Goal: Find specific page/section

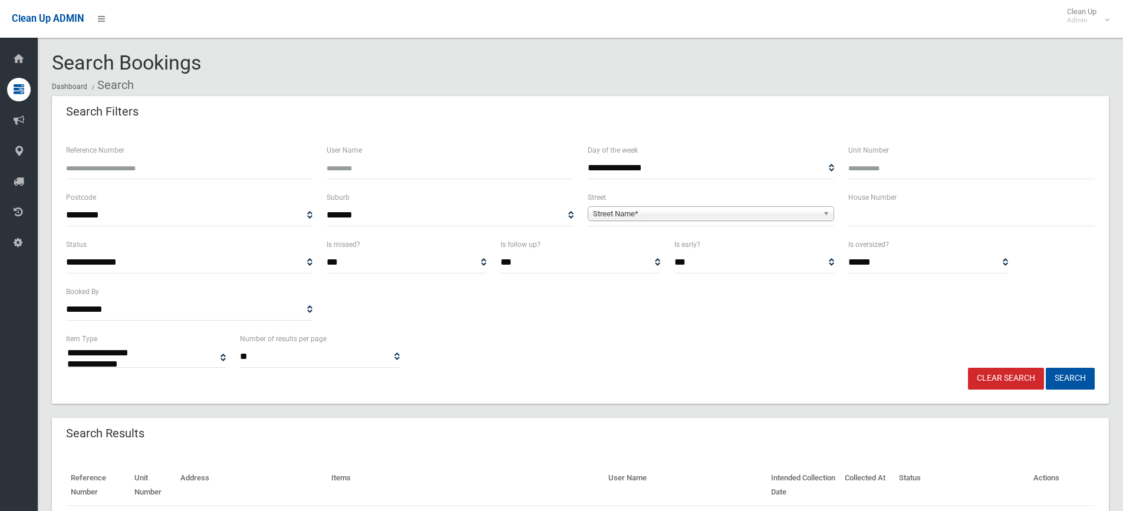
select select
click at [913, 219] on input "text" at bounding box center [971, 216] width 246 height 22
type input "**"
click at [721, 213] on span "Street Name*" at bounding box center [705, 214] width 225 height 14
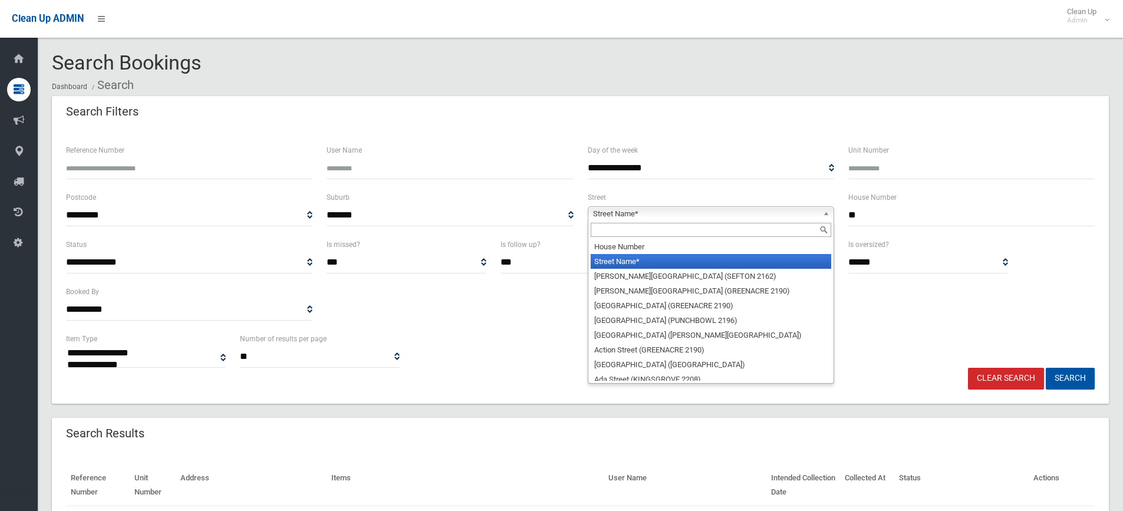
click at [661, 232] on input "text" at bounding box center [711, 230] width 240 height 14
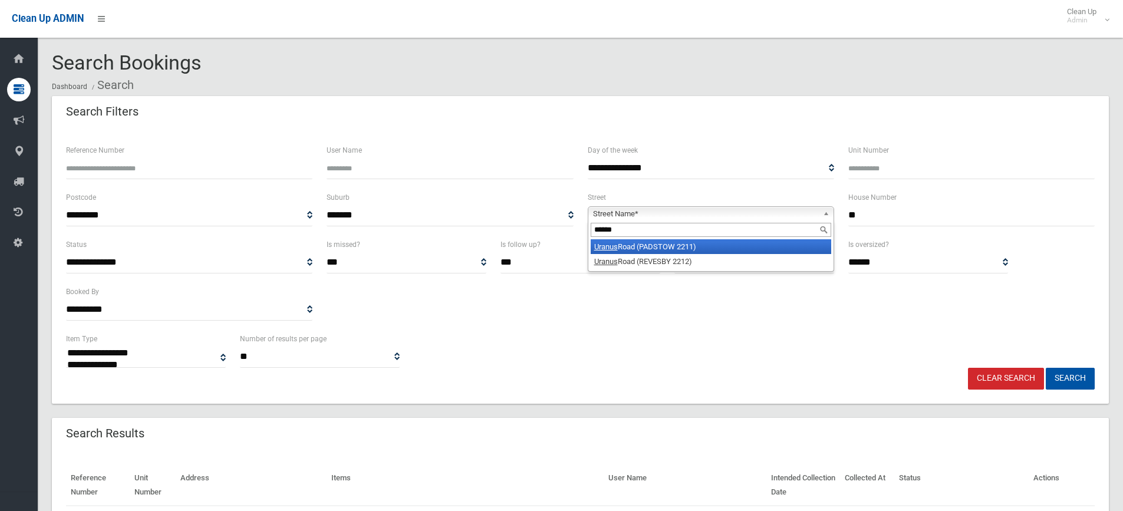
type input "******"
drag, startPoint x: 674, startPoint y: 248, endPoint x: 723, endPoint y: 261, distance: 51.2
click at [674, 247] on li "Uranus Road (PADSTOW 2211)" at bounding box center [711, 246] width 240 height 15
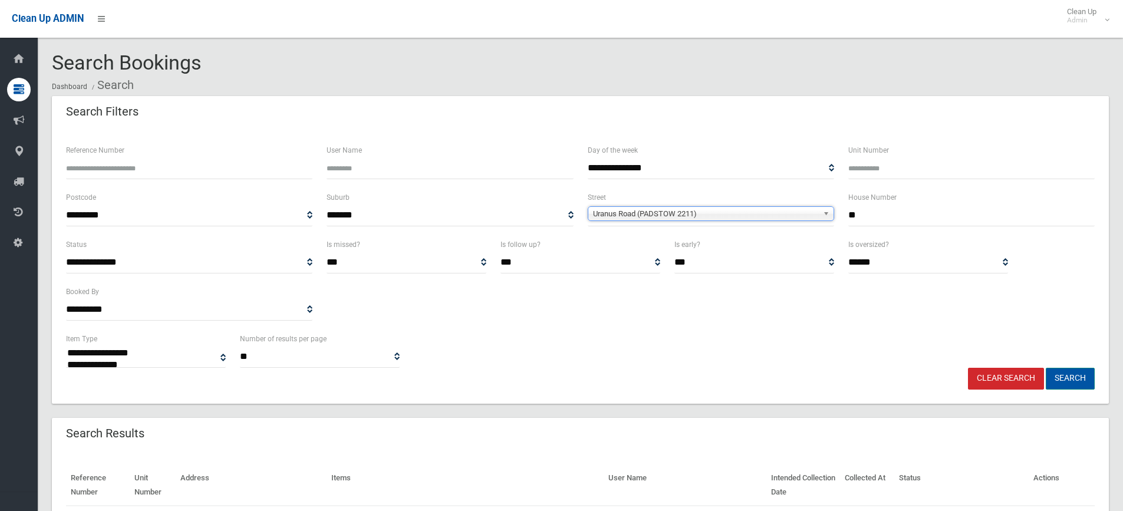
click at [1074, 383] on button "Search" at bounding box center [1070, 379] width 49 height 22
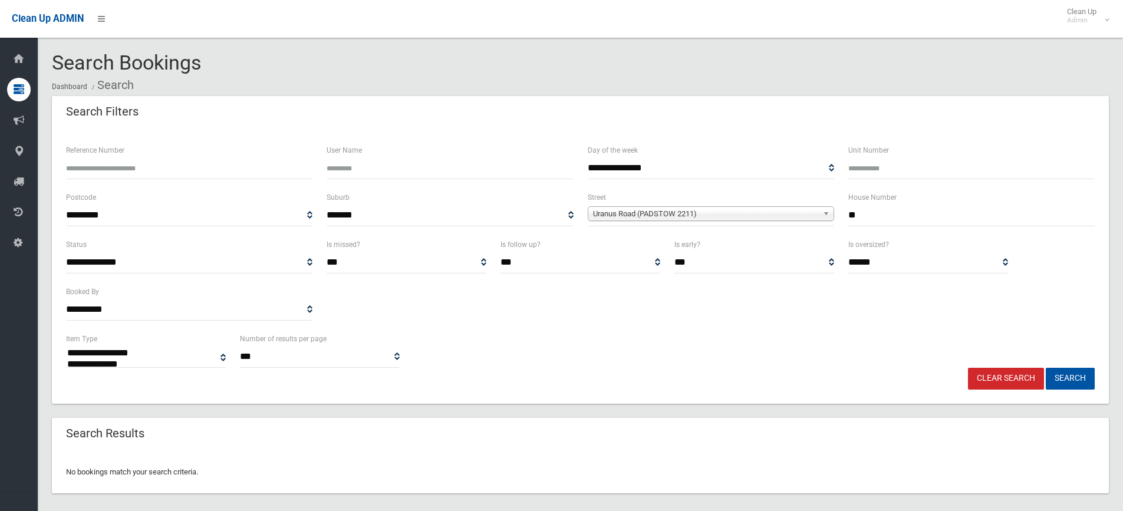
select select
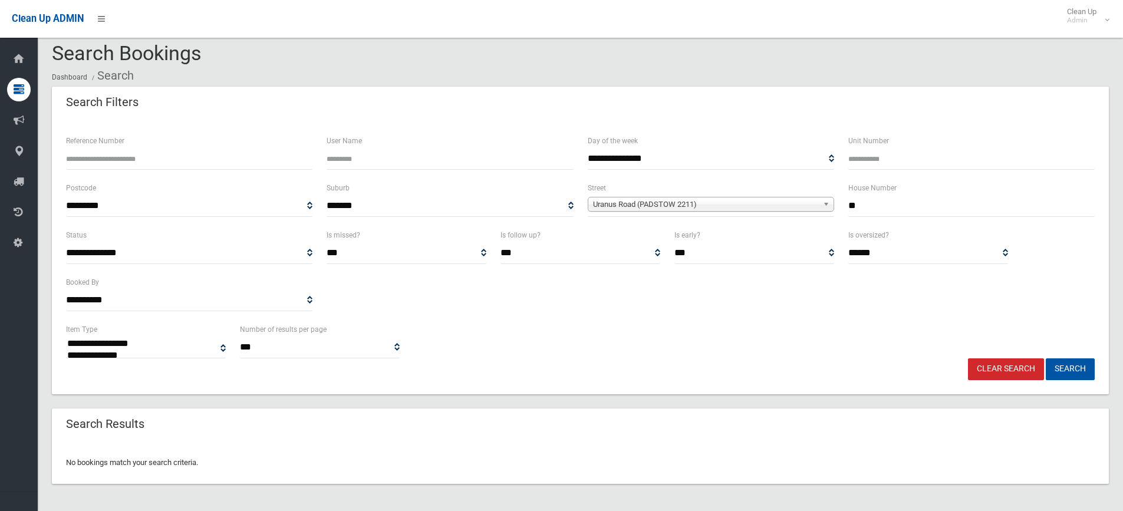
scroll to position [14, 0]
